Goal: Complete application form: Complete application form

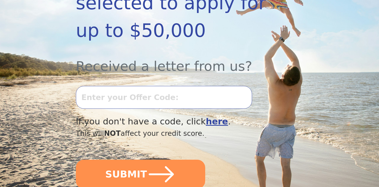
scroll to position [153, 0]
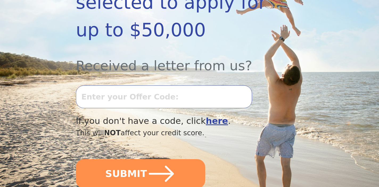
click at [124, 94] on input "text" at bounding box center [164, 97] width 176 height 23
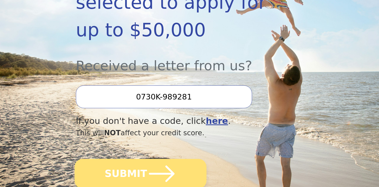
type input "0730K-989281"
click at [147, 160] on icon "submit" at bounding box center [161, 174] width 29 height 29
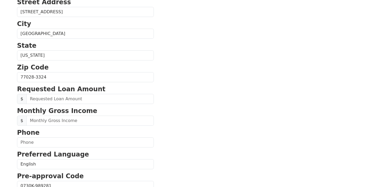
scroll to position [155, 0]
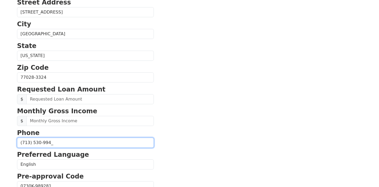
type input "(713) 530-9945"
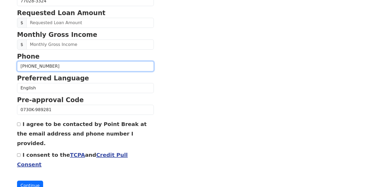
scroll to position [232, 0]
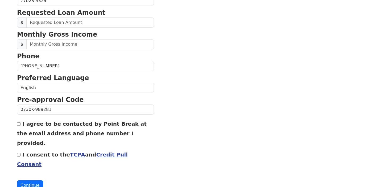
click at [20, 124] on input "I agree to be contacted by Point Break at the email address and phone number I …" at bounding box center [18, 124] width 3 height 3
checkbox input "true"
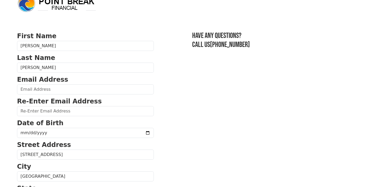
scroll to position [1, 0]
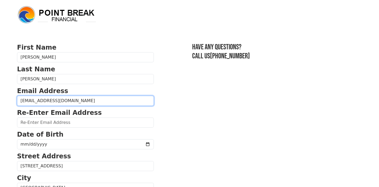
type input "Romerogilma23@yahoo.com"
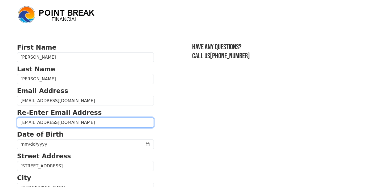
type input "Romerogilma23@yahoo.com"
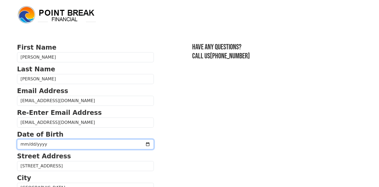
click at [22, 141] on input "date" at bounding box center [85, 145] width 137 height 10
type input "2025-06-19"
click at [44, 149] on input "2025-06-19" at bounding box center [85, 145] width 137 height 10
click at [45, 144] on input "2025-06-19" at bounding box center [85, 145] width 137 height 10
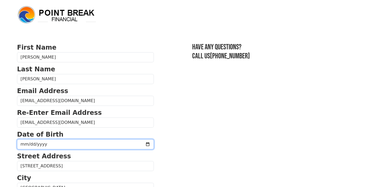
click at [45, 143] on input "2025-06-19" at bounding box center [85, 145] width 137 height 10
click at [42, 144] on input "2025-06-19" at bounding box center [85, 145] width 137 height 10
click at [34, 146] on input "2025-06-19" at bounding box center [85, 145] width 137 height 10
type input "0065-06-19"
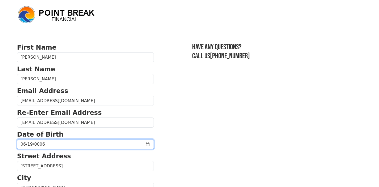
type input "1965-06-19"
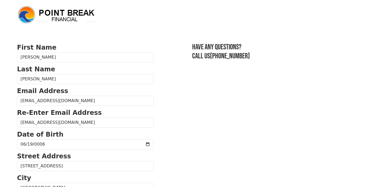
click at [82, 152] on p "Street Address" at bounding box center [85, 157] width 137 height 10
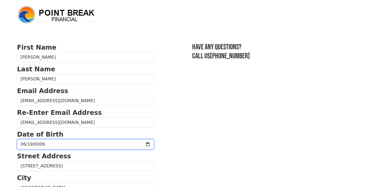
click at [31, 145] on input "1965-06-19" at bounding box center [85, 145] width 137 height 10
type input "1965-06-20"
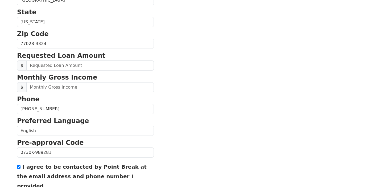
scroll to position [189, 0]
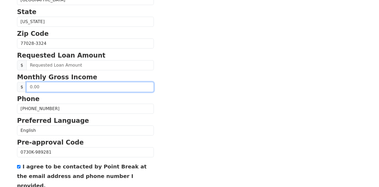
click at [52, 88] on input "text" at bounding box center [89, 87] width 127 height 10
type input "24,000.00"
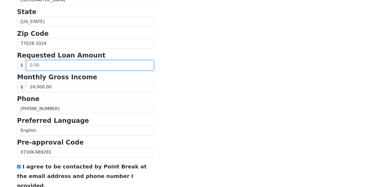
click at [44, 66] on input "text" at bounding box center [89, 65] width 127 height 10
type input "40,000.00"
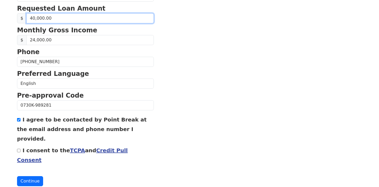
scroll to position [236, 0]
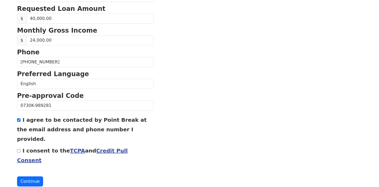
click at [20, 146] on div "I consent to the TCPA and Credit Pull Consent" at bounding box center [85, 155] width 137 height 19
click at [20, 149] on input "I consent to the TCPA and Credit Pull Consent" at bounding box center [18, 150] width 3 height 3
checkbox input "true"
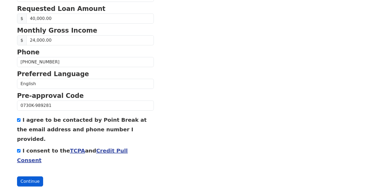
click at [18, 177] on button "Continue" at bounding box center [30, 182] width 26 height 10
